Goal: Find specific page/section: Find specific page/section

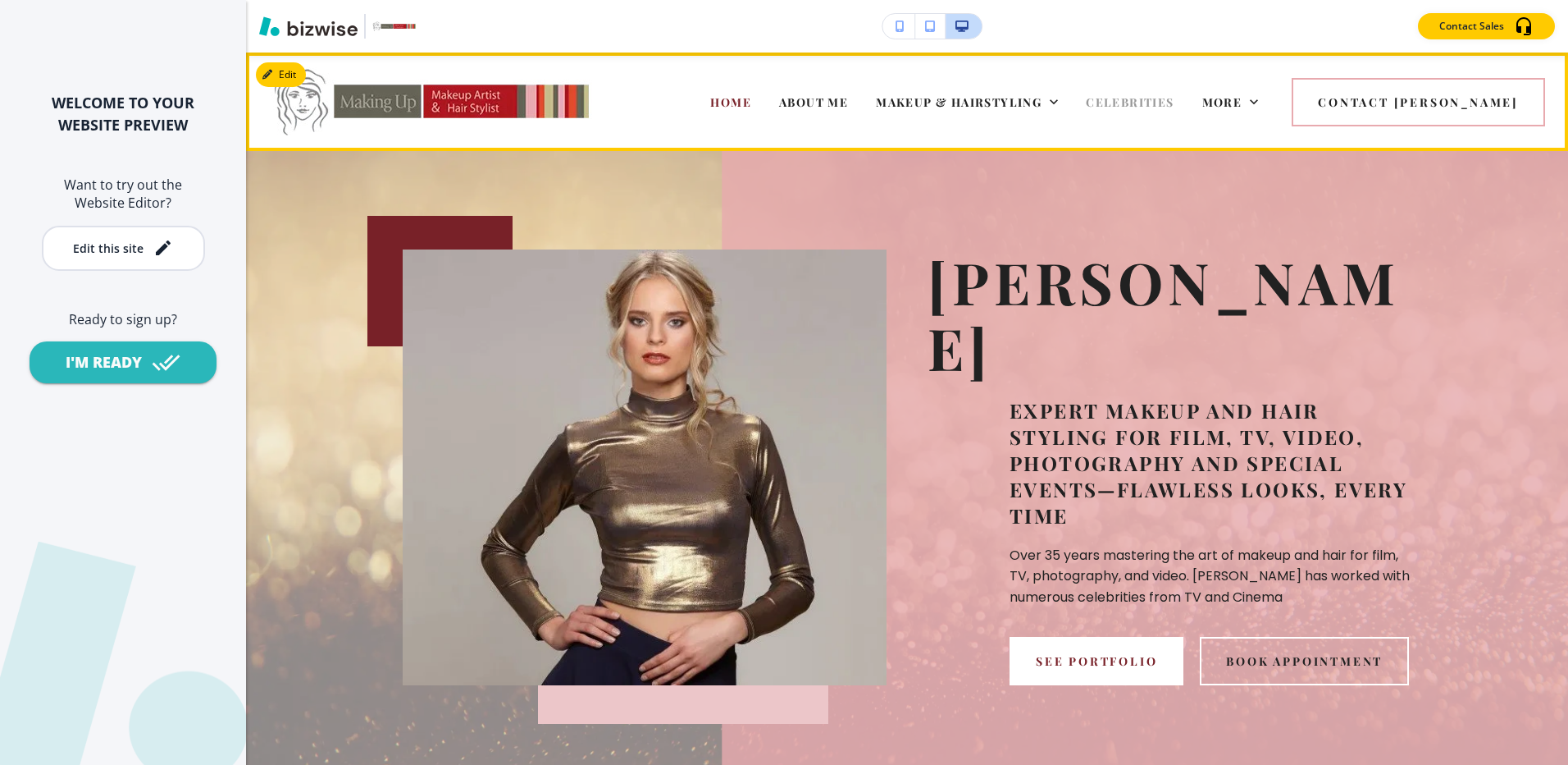
click at [1161, 101] on span "CELEBRITIES" at bounding box center [1130, 102] width 88 height 16
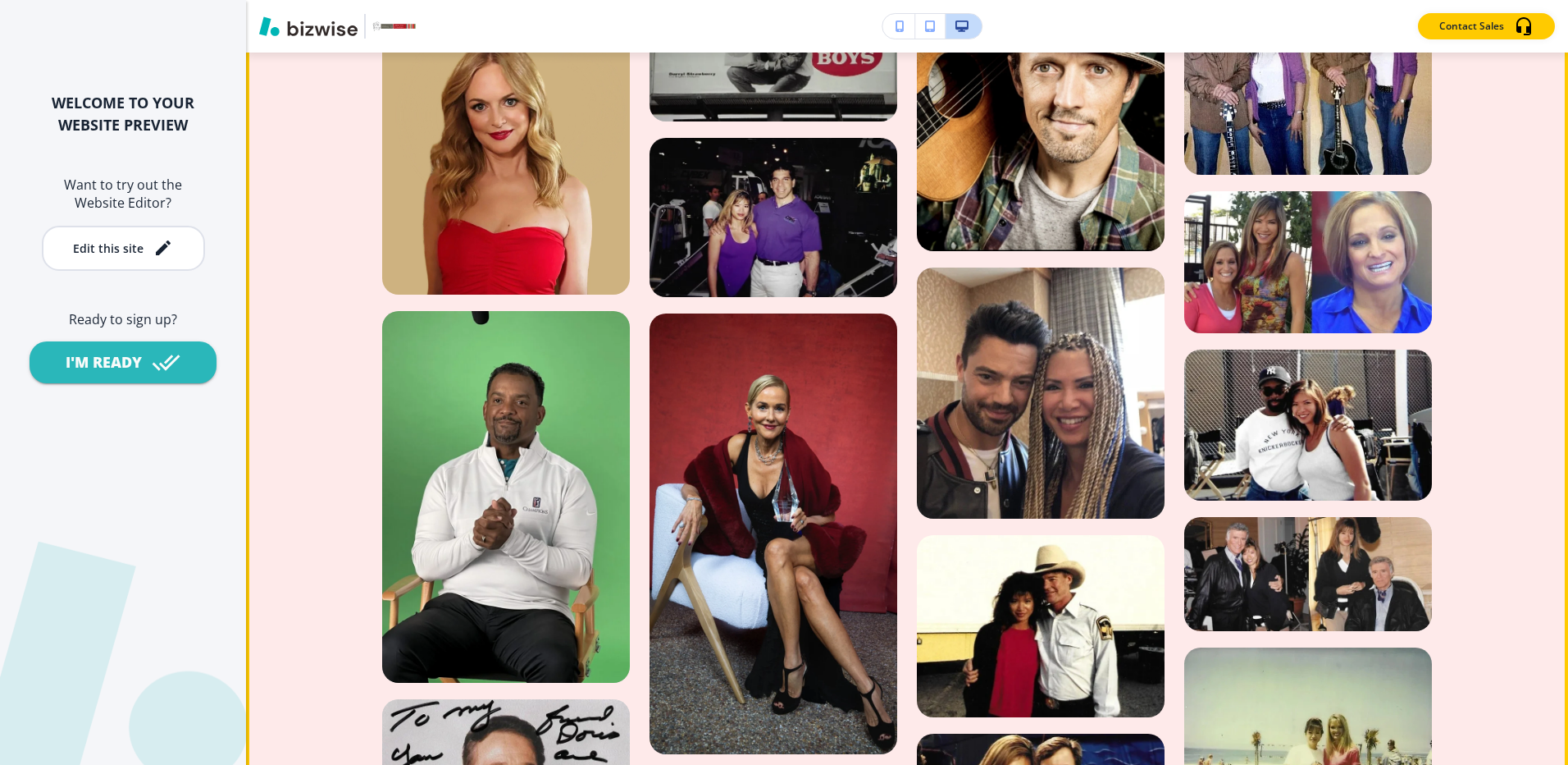
scroll to position [1969, 0]
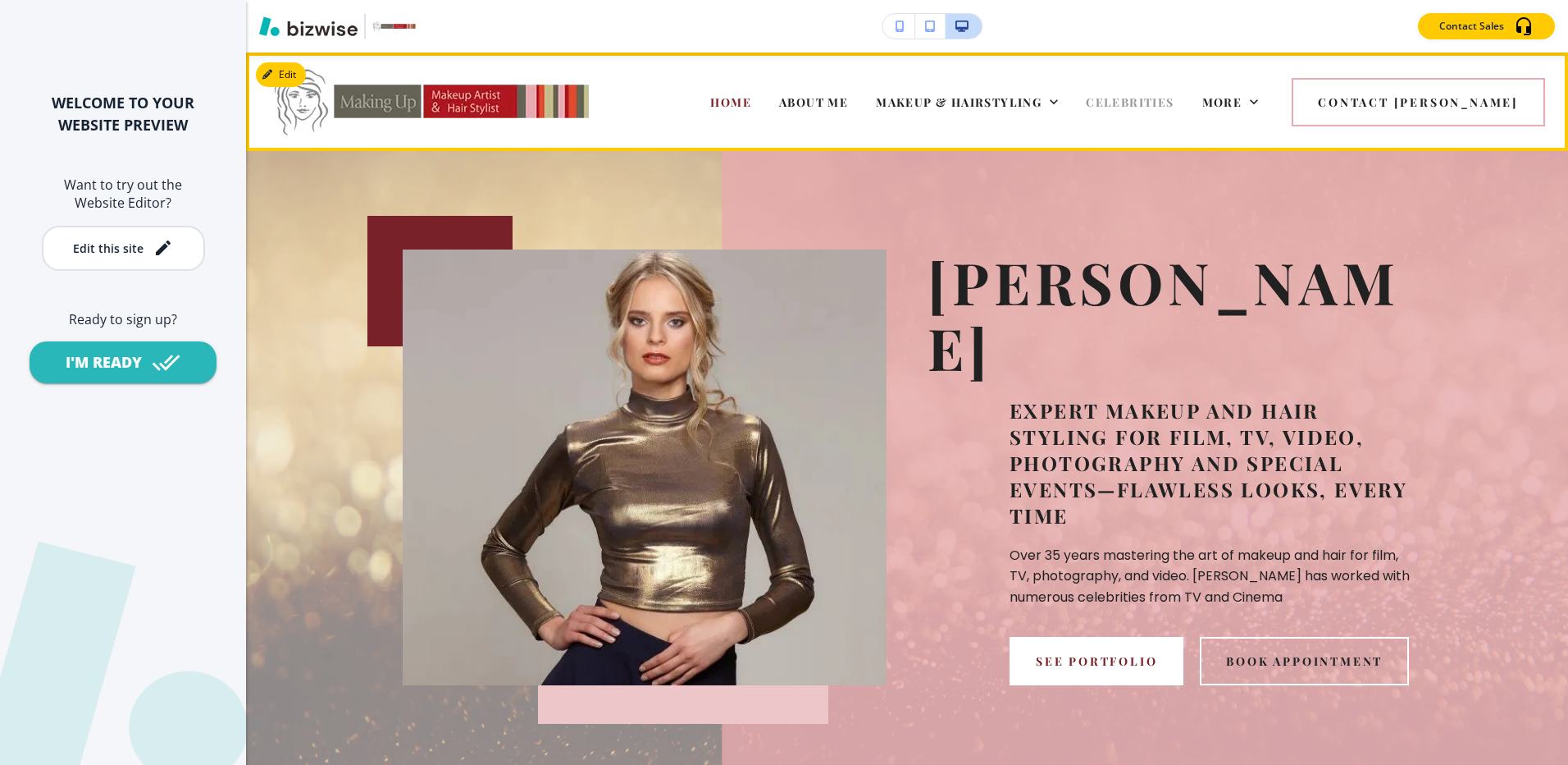
click at [1173, 104] on span "CELEBRITIES" at bounding box center [1130, 102] width 88 height 16
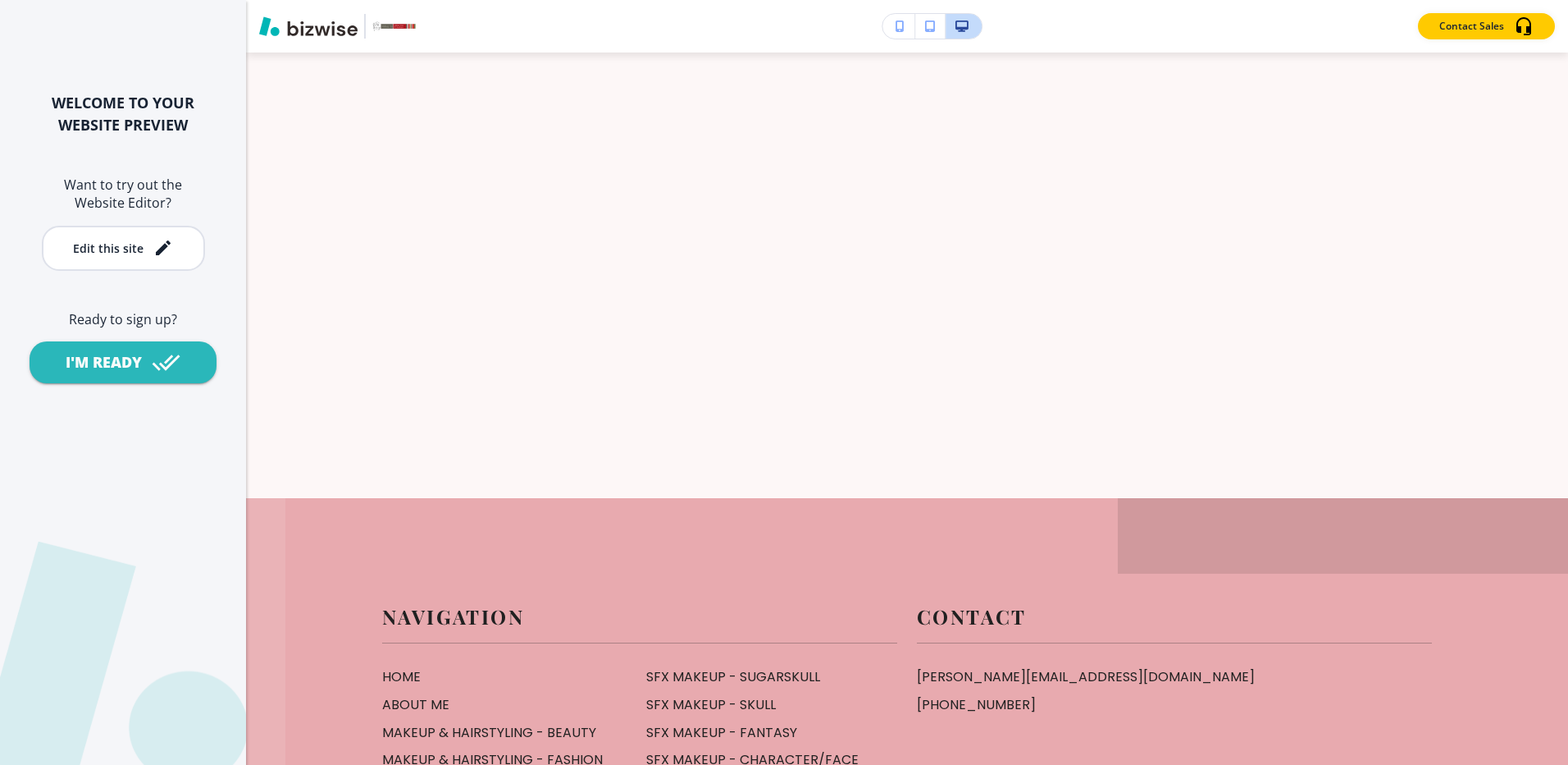
scroll to position [3938, 0]
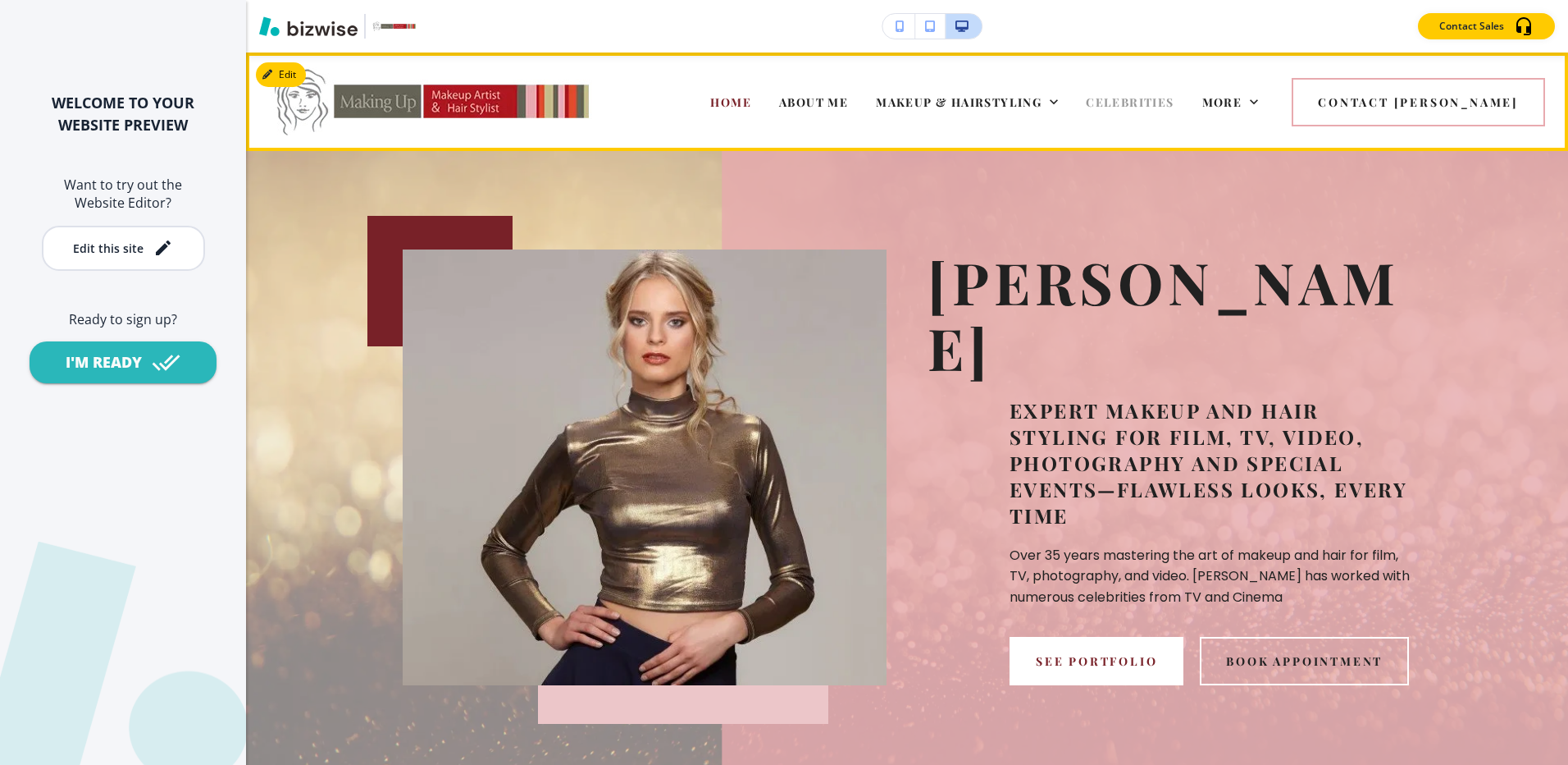
click at [1169, 104] on span "CELEBRITIES" at bounding box center [1130, 102] width 88 height 16
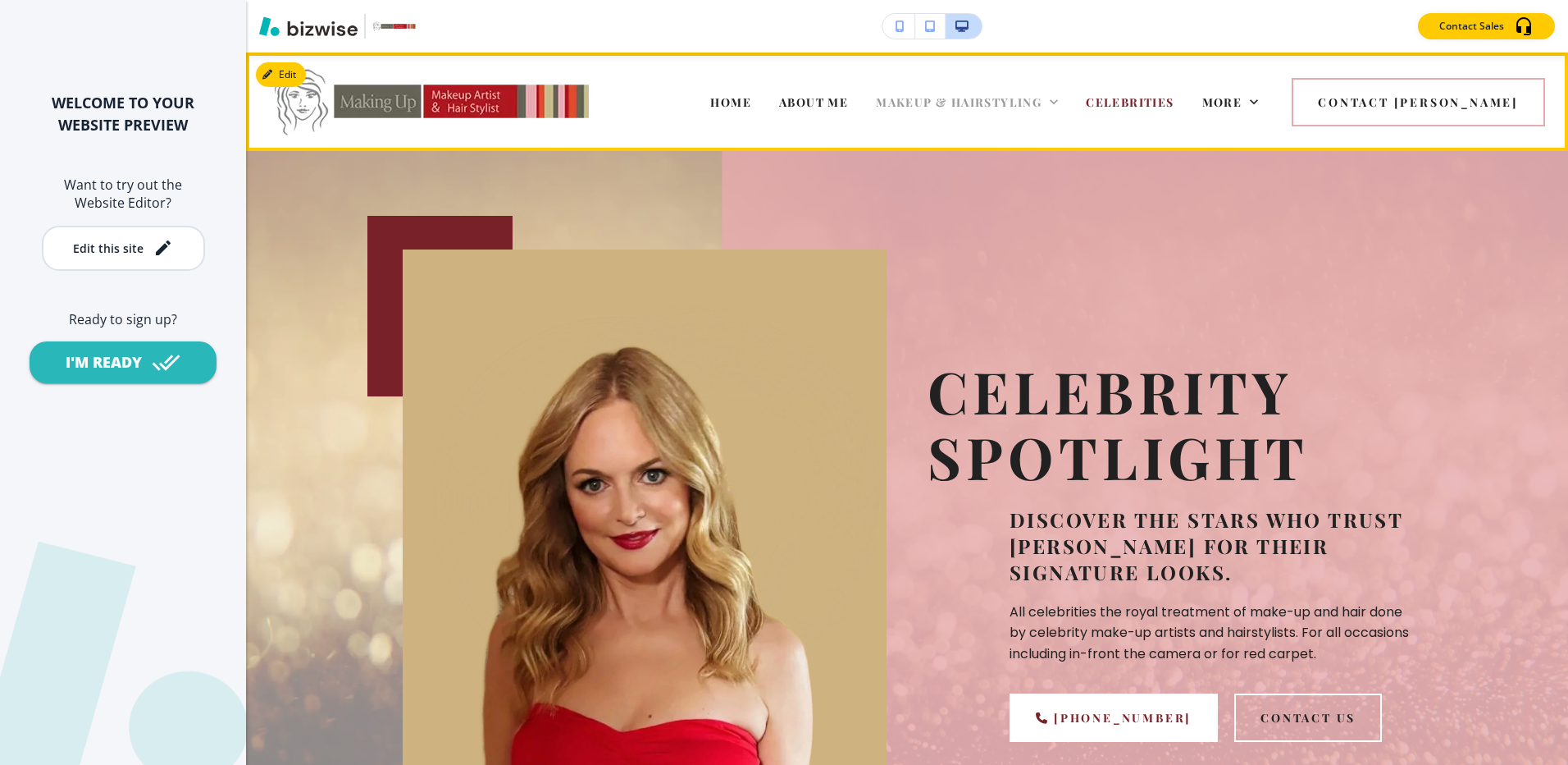
click at [992, 109] on span "MAKEUP & HAIRSTYLING" at bounding box center [959, 102] width 166 height 16
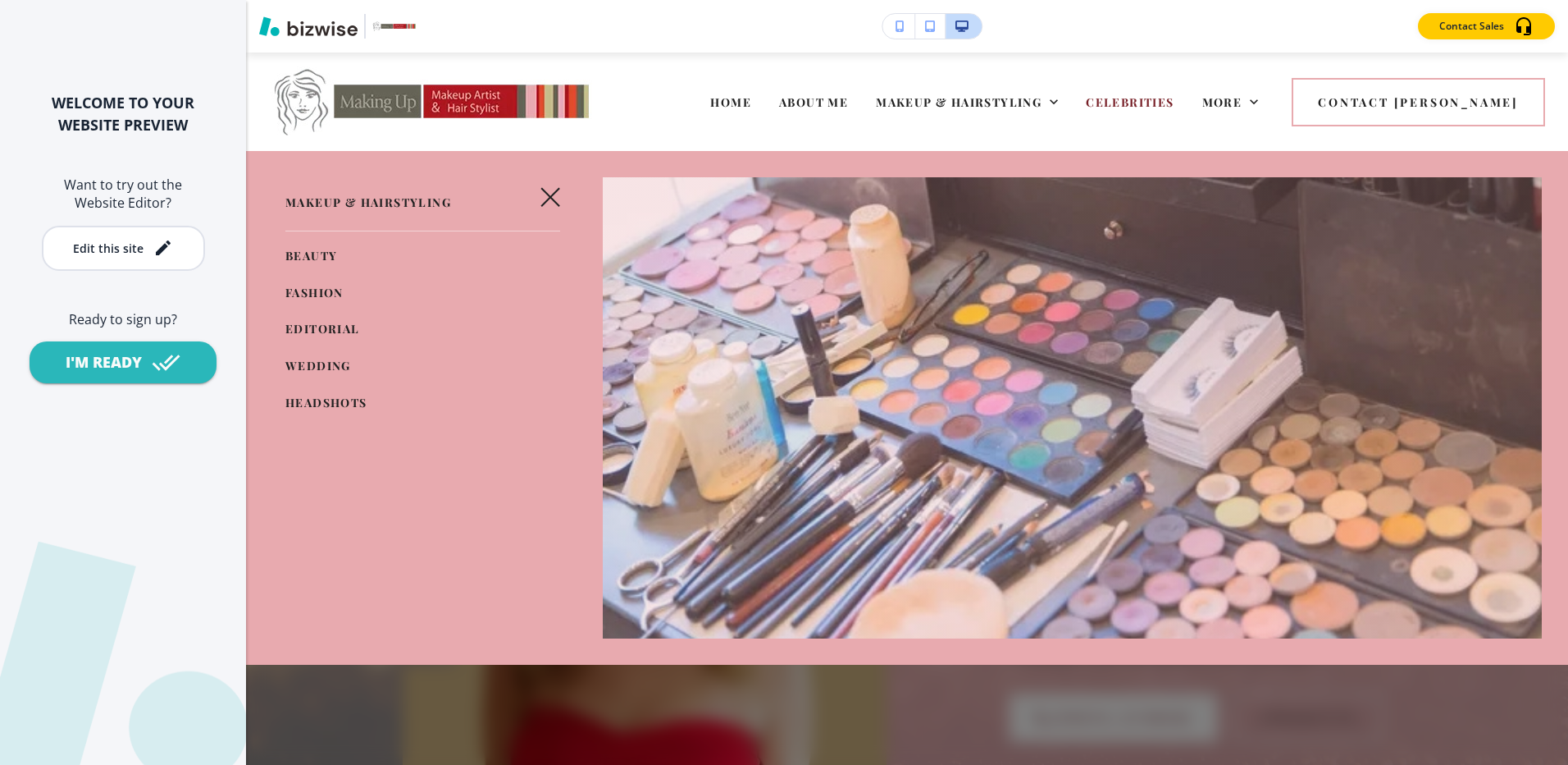
click at [310, 354] on link "WEDDING" at bounding box center [317, 366] width 66 height 27
